Goal: Task Accomplishment & Management: Complete application form

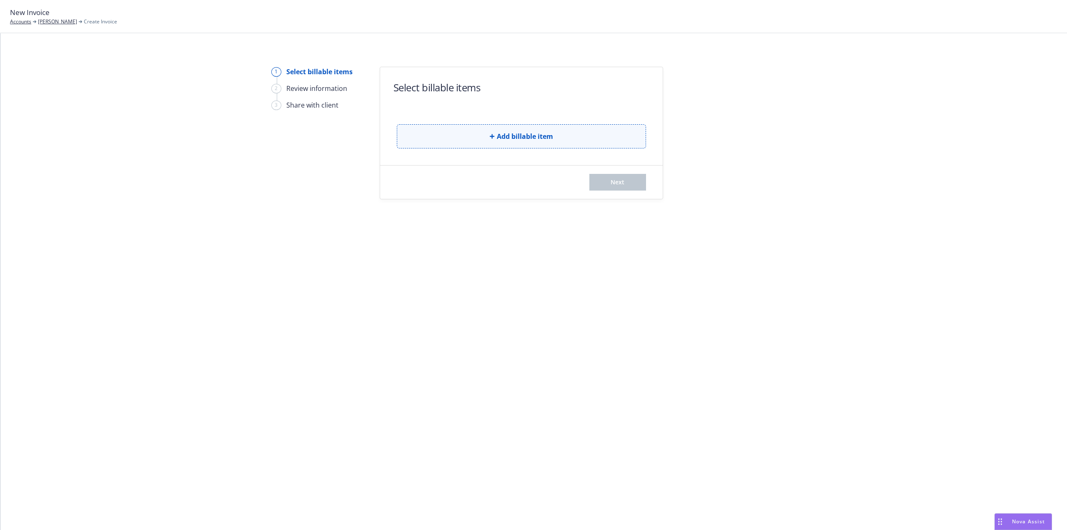
click at [469, 131] on button "Add billable item" at bounding box center [521, 136] width 249 height 24
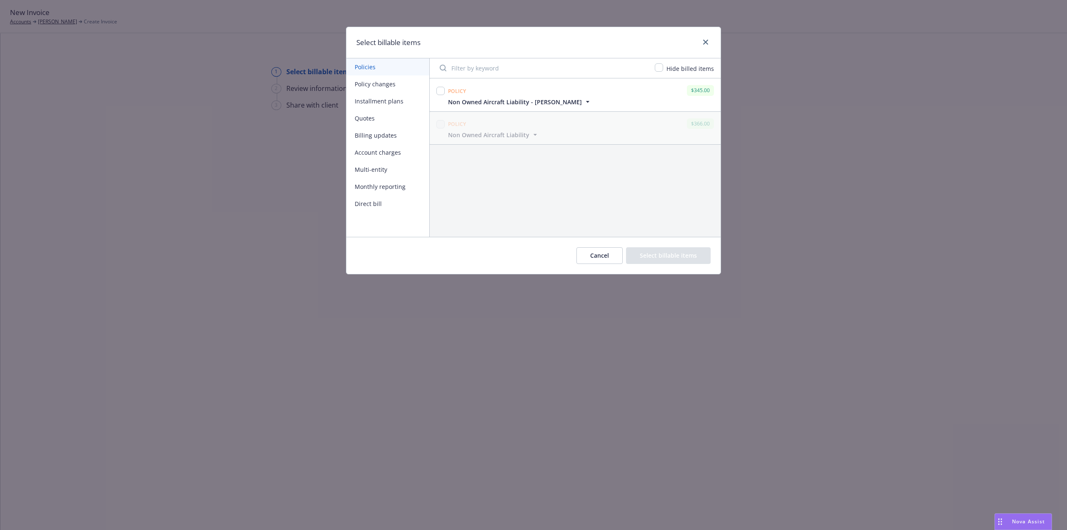
click at [372, 136] on button "Billing updates" at bounding box center [387, 135] width 83 height 17
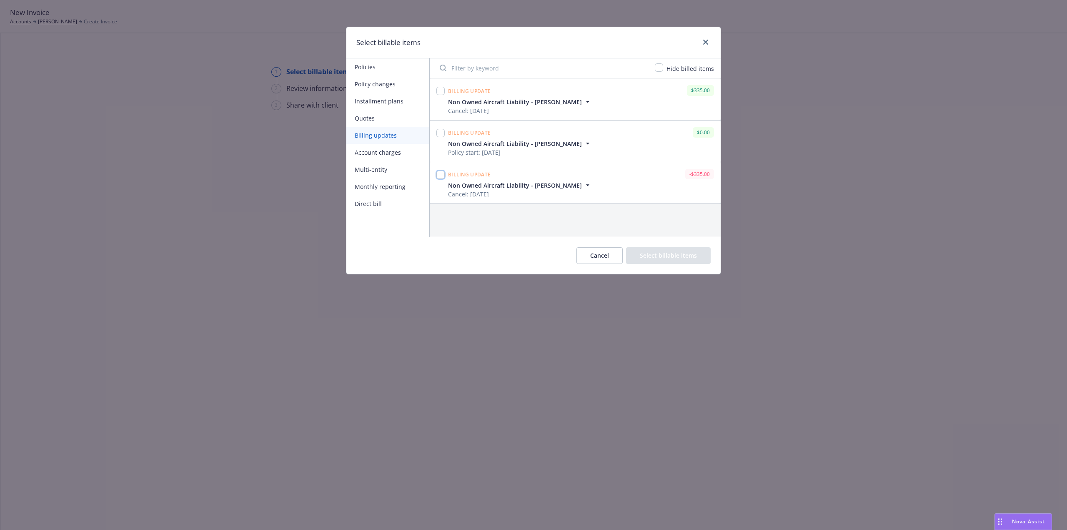
click at [440, 177] on input "checkbox" at bounding box center [440, 174] width 8 height 8
checkbox input "true"
click at [694, 254] on button "Select billable items" at bounding box center [668, 255] width 85 height 17
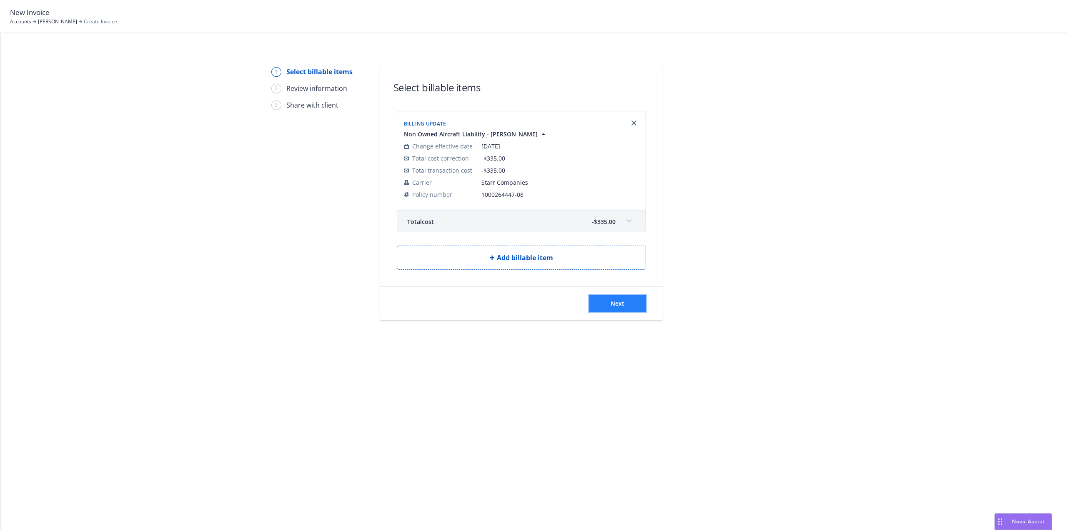
click at [621, 304] on span "Next" at bounding box center [617, 303] width 14 height 8
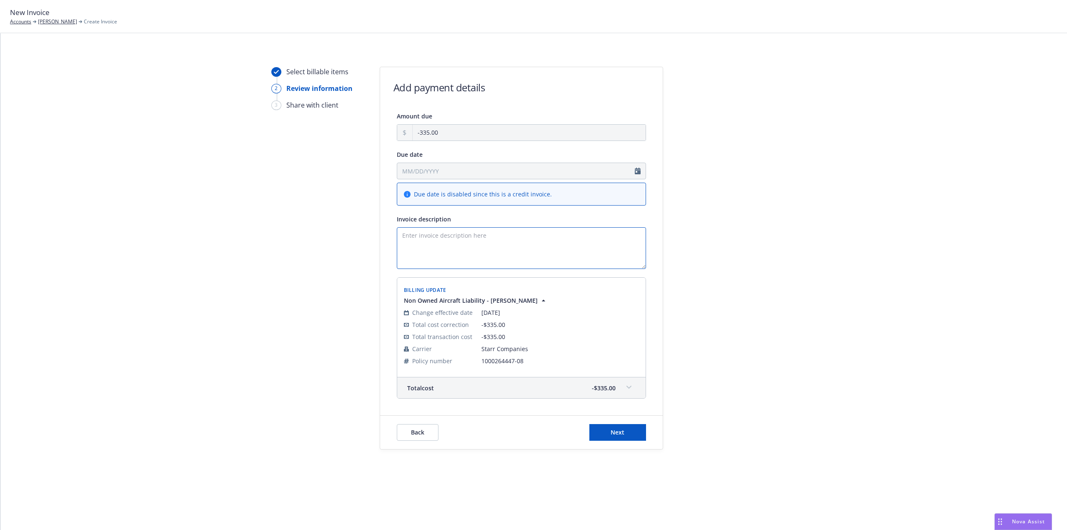
click at [418, 241] on textarea "Invoice description" at bounding box center [521, 248] width 249 height 42
type textarea "V"
type textarea "Cancel/ Rewrite policy [DATE]"
click at [618, 435] on span "Next" at bounding box center [617, 432] width 14 height 8
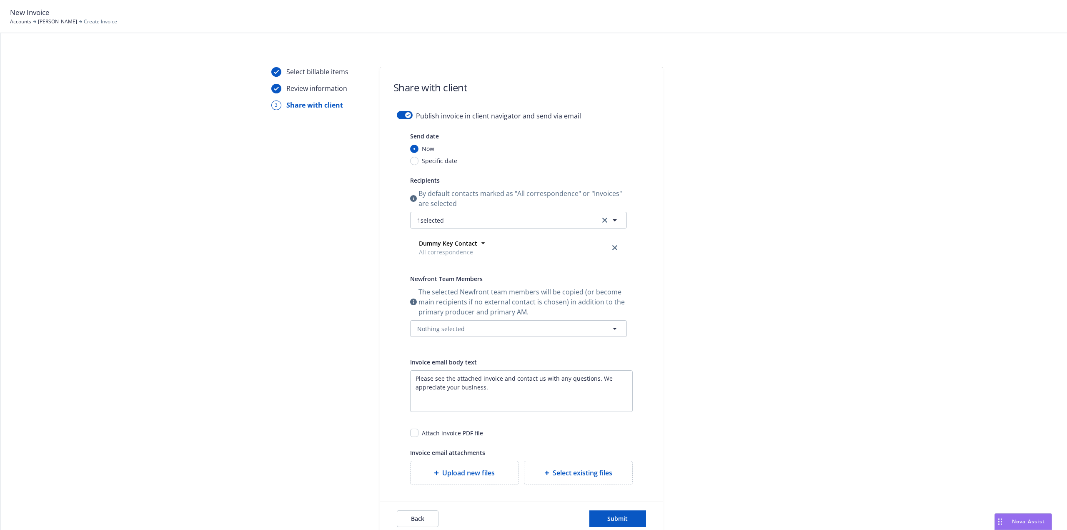
click at [397, 117] on div "Publish invoice in client navigator and send via email" at bounding box center [521, 121] width 249 height 20
click at [397, 118] on button "button" at bounding box center [405, 115] width 16 height 8
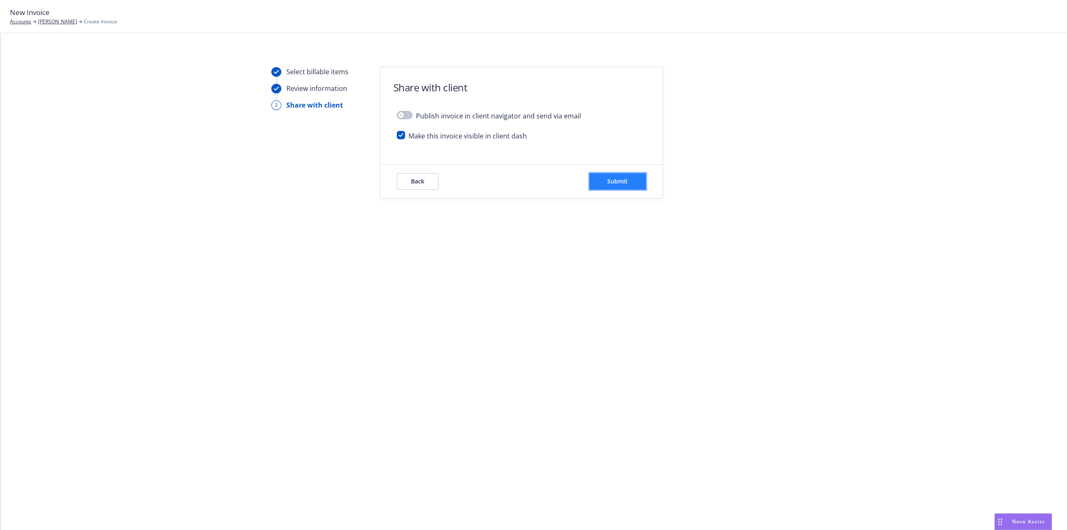
click at [605, 179] on button "Submit" at bounding box center [617, 181] width 57 height 17
